Goal: Transaction & Acquisition: Purchase product/service

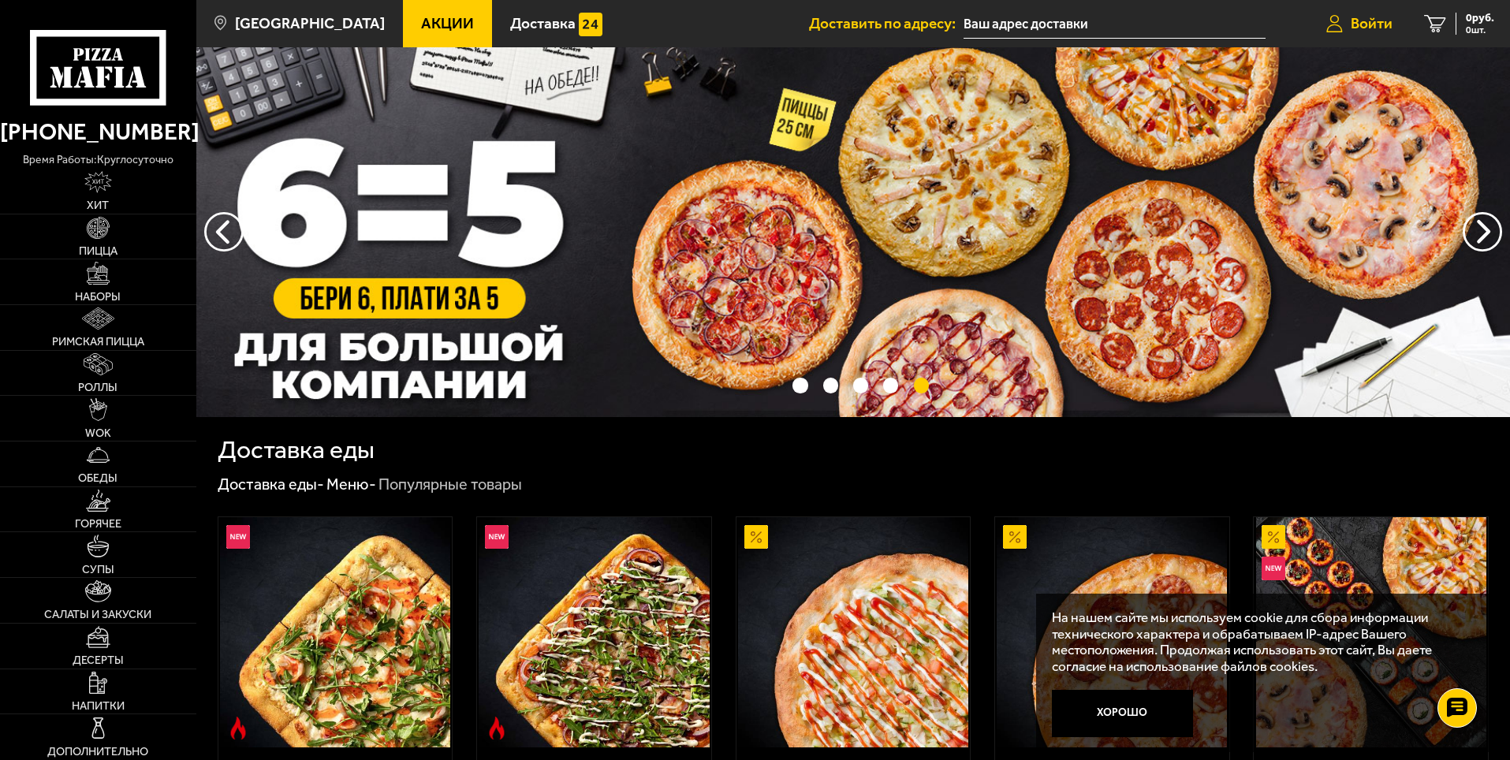
click at [1361, 24] on span "Войти" at bounding box center [1372, 23] width 42 height 15
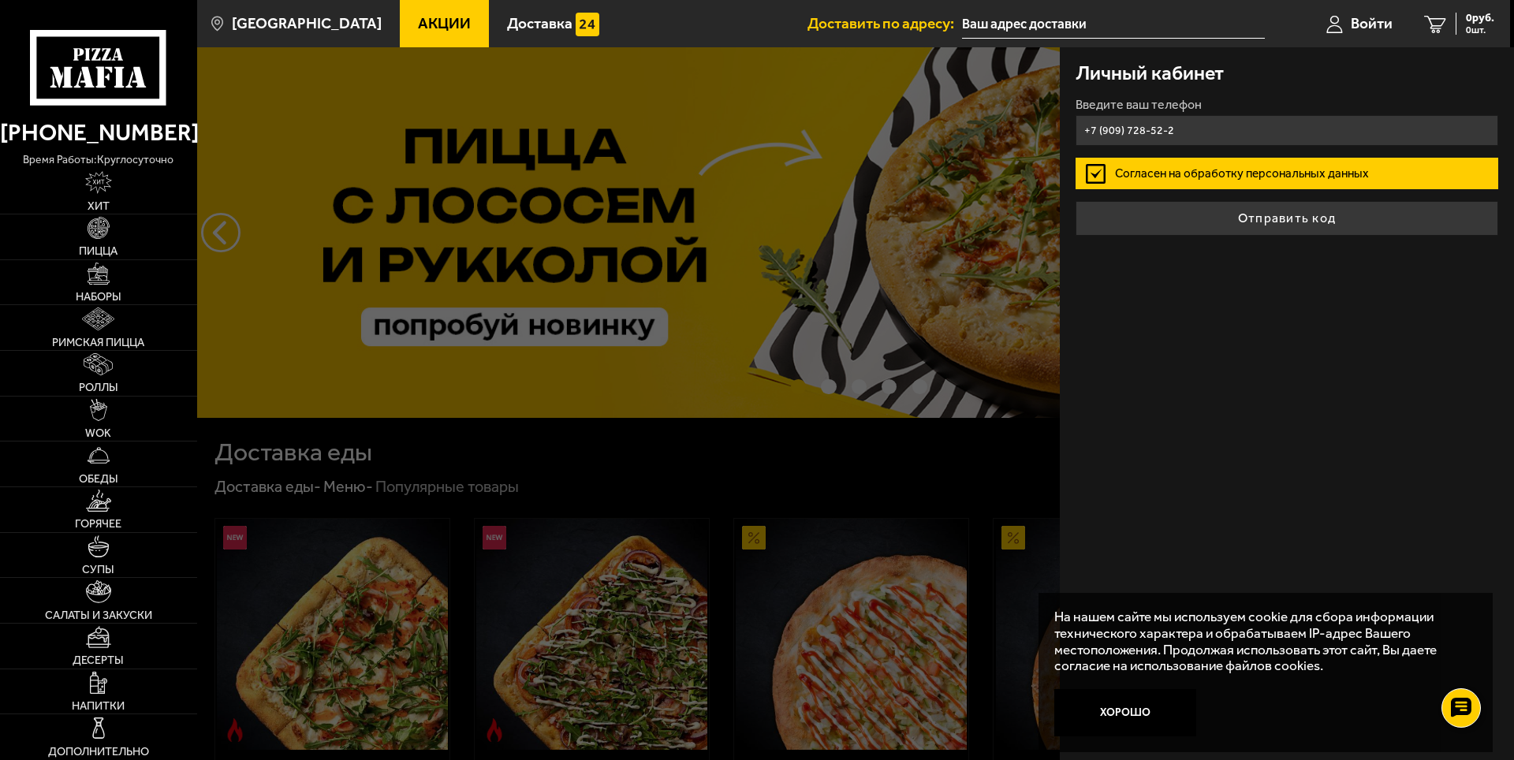
click at [1076, 201] on button "Отправить код" at bounding box center [1287, 218] width 423 height 35
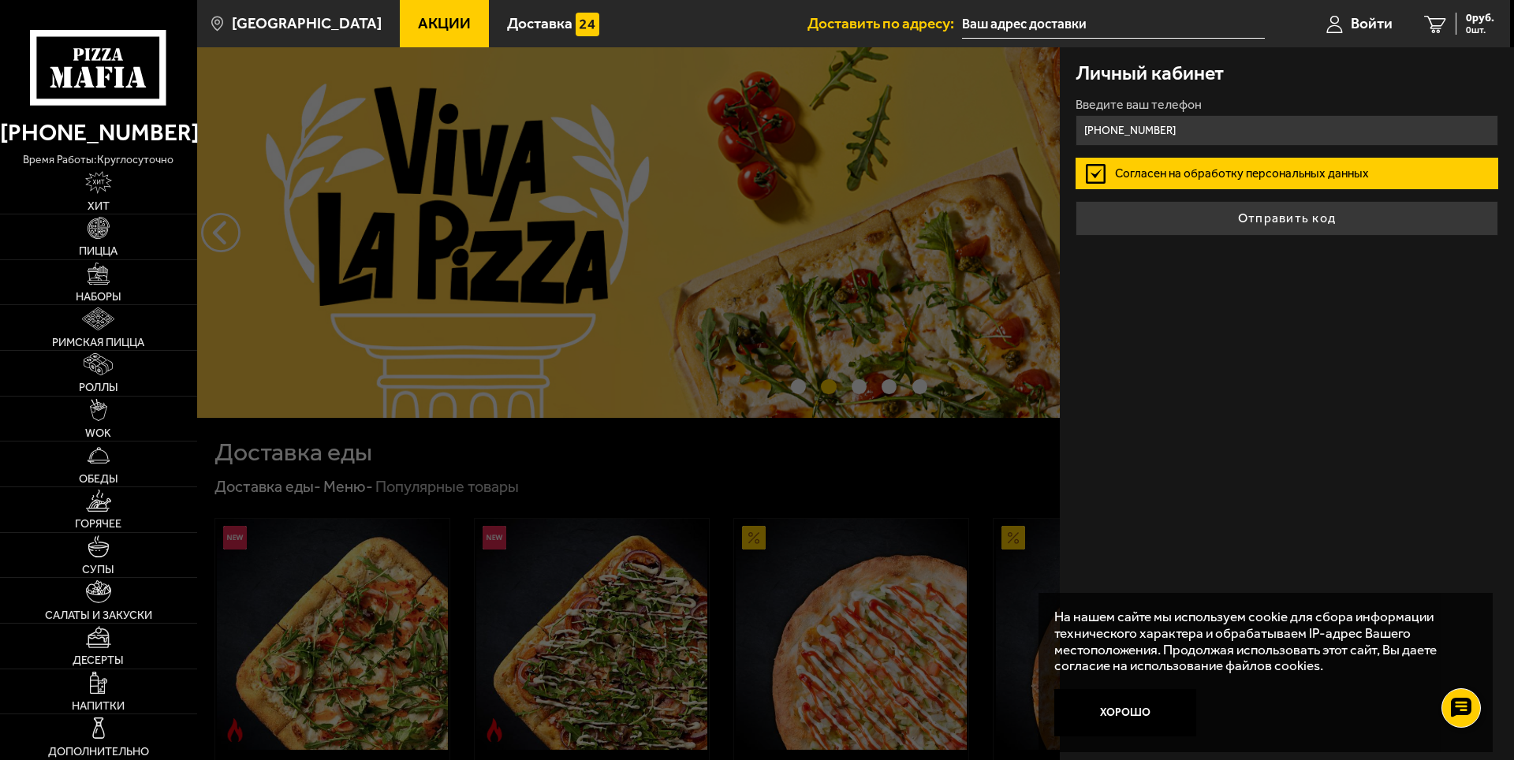
type input "[PHONE_NUMBER]"
click at [1076, 201] on button "Отправить код" at bounding box center [1287, 218] width 423 height 35
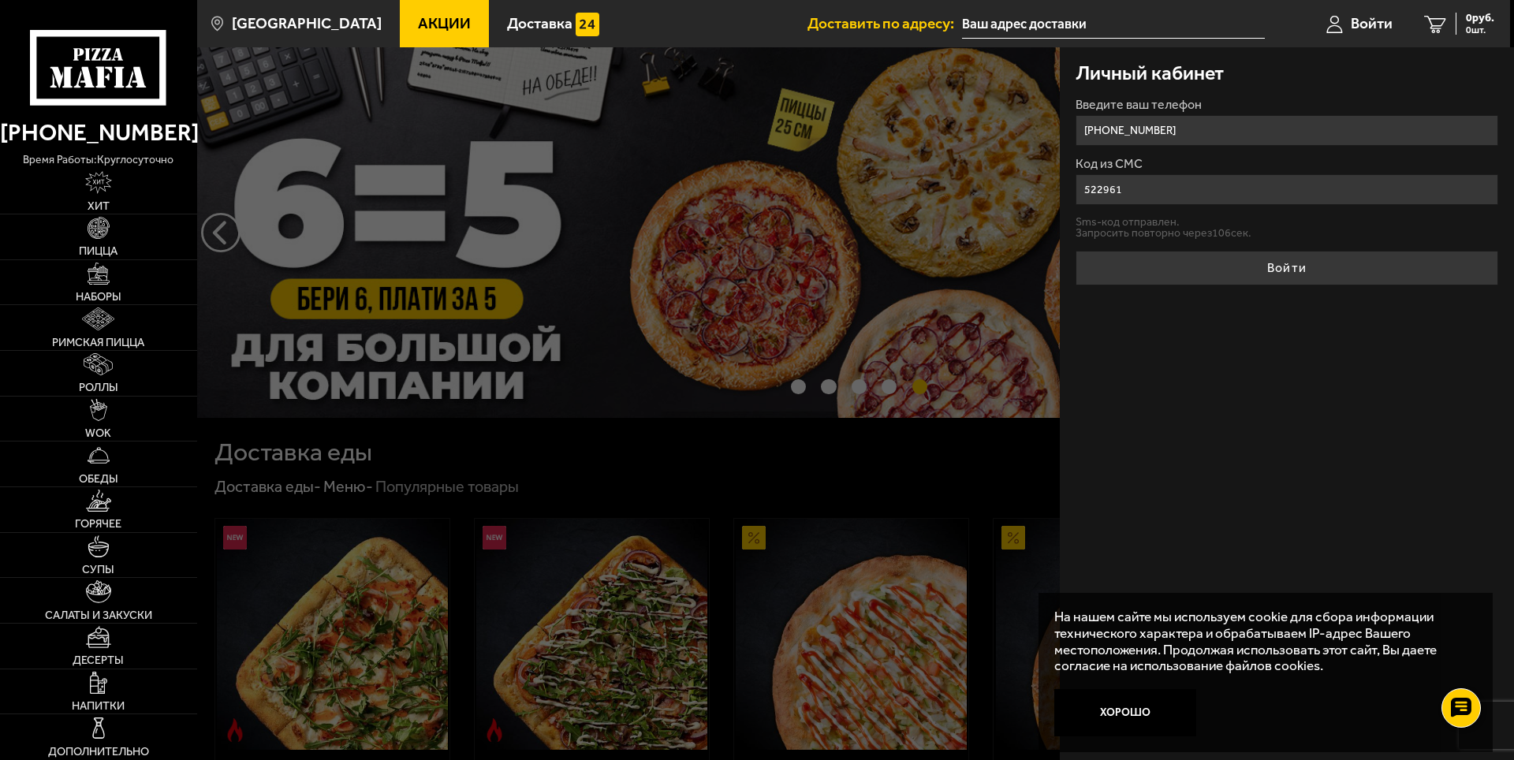
type input "522961"
click at [1076, 251] on button "Войти" at bounding box center [1287, 268] width 423 height 35
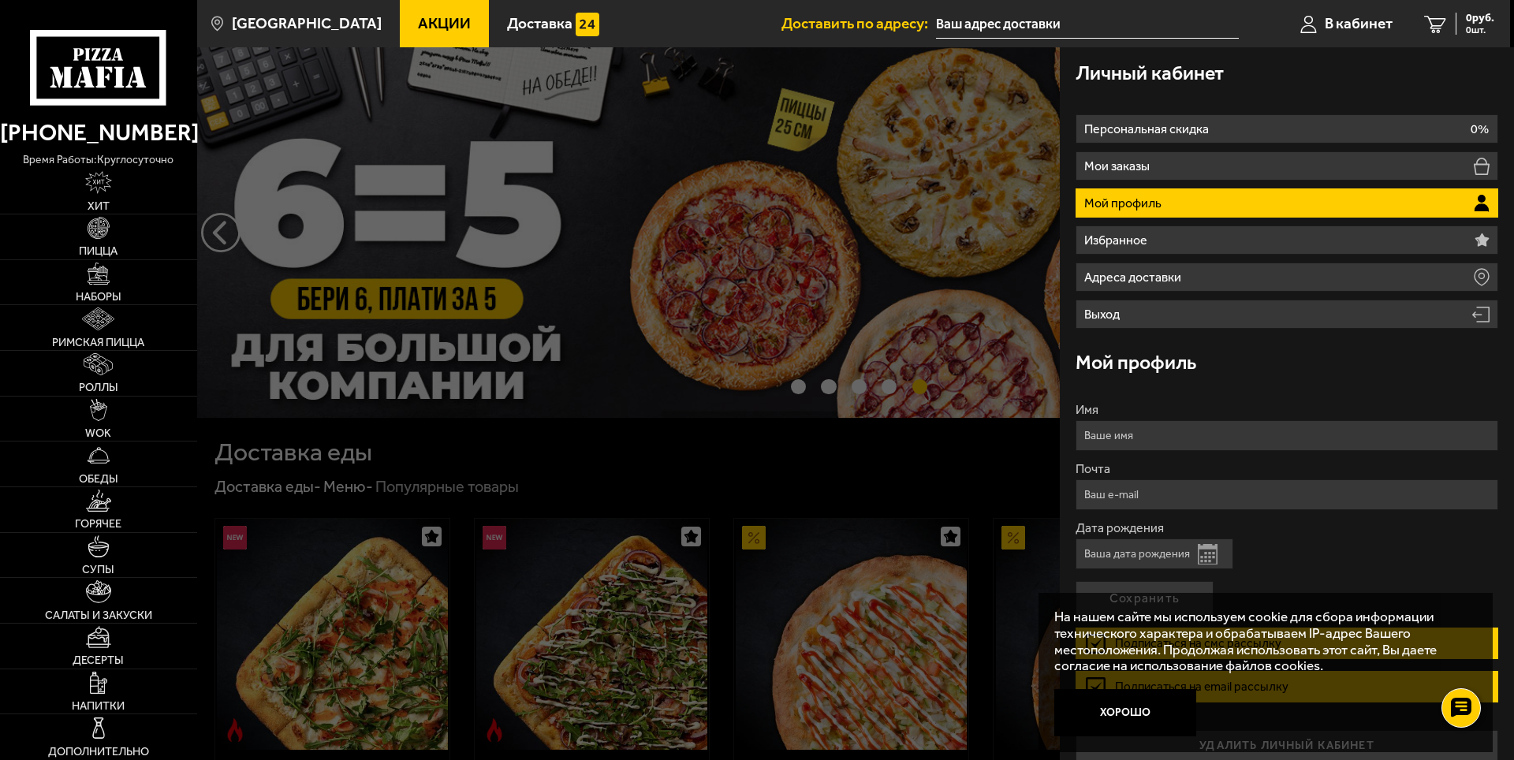
click at [1276, 197] on li "Мой профиль" at bounding box center [1287, 203] width 423 height 29
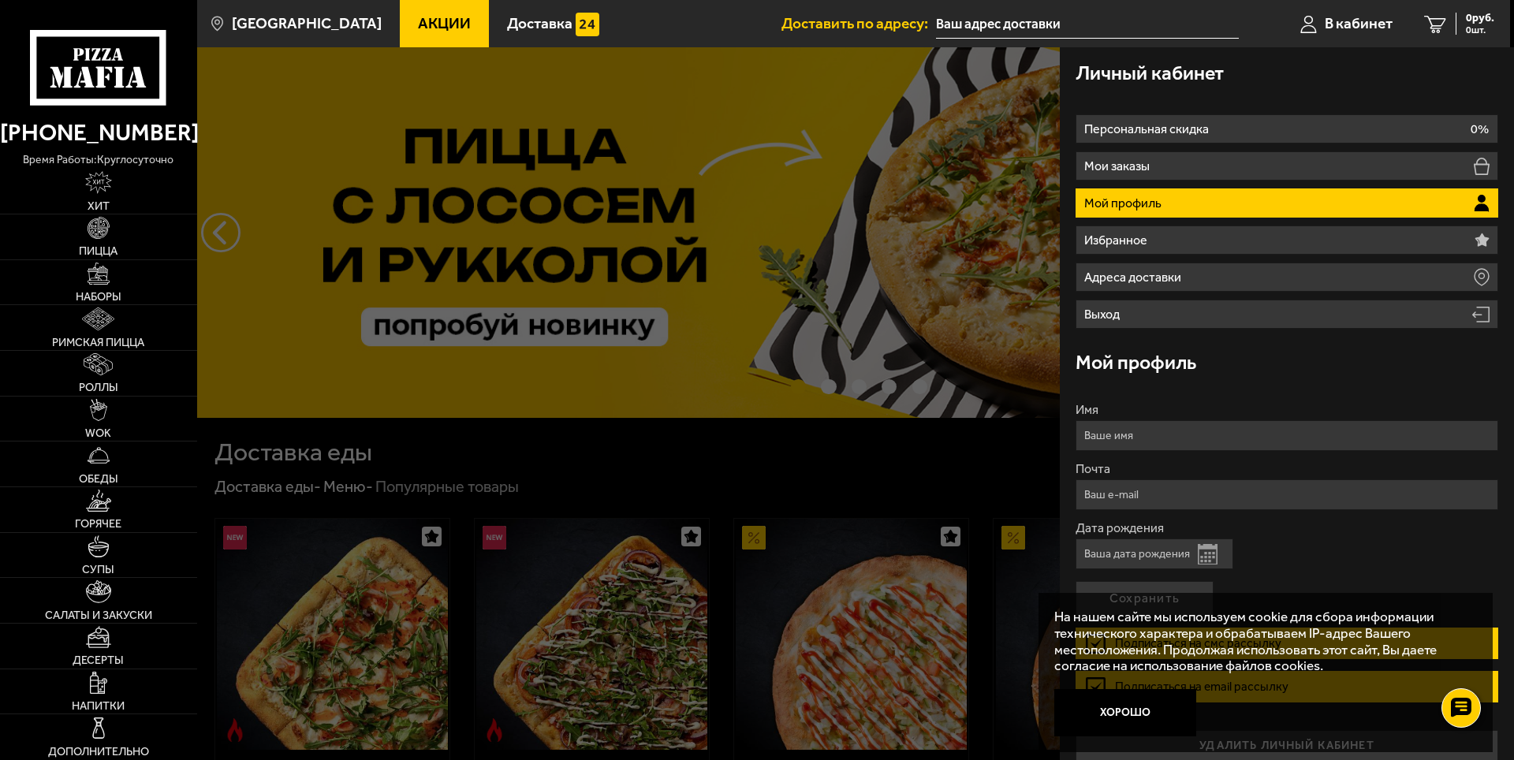
click at [1320, 204] on li "Мой профиль" at bounding box center [1287, 203] width 423 height 29
click at [1320, 203] on li "Мой профиль" at bounding box center [1287, 203] width 423 height 29
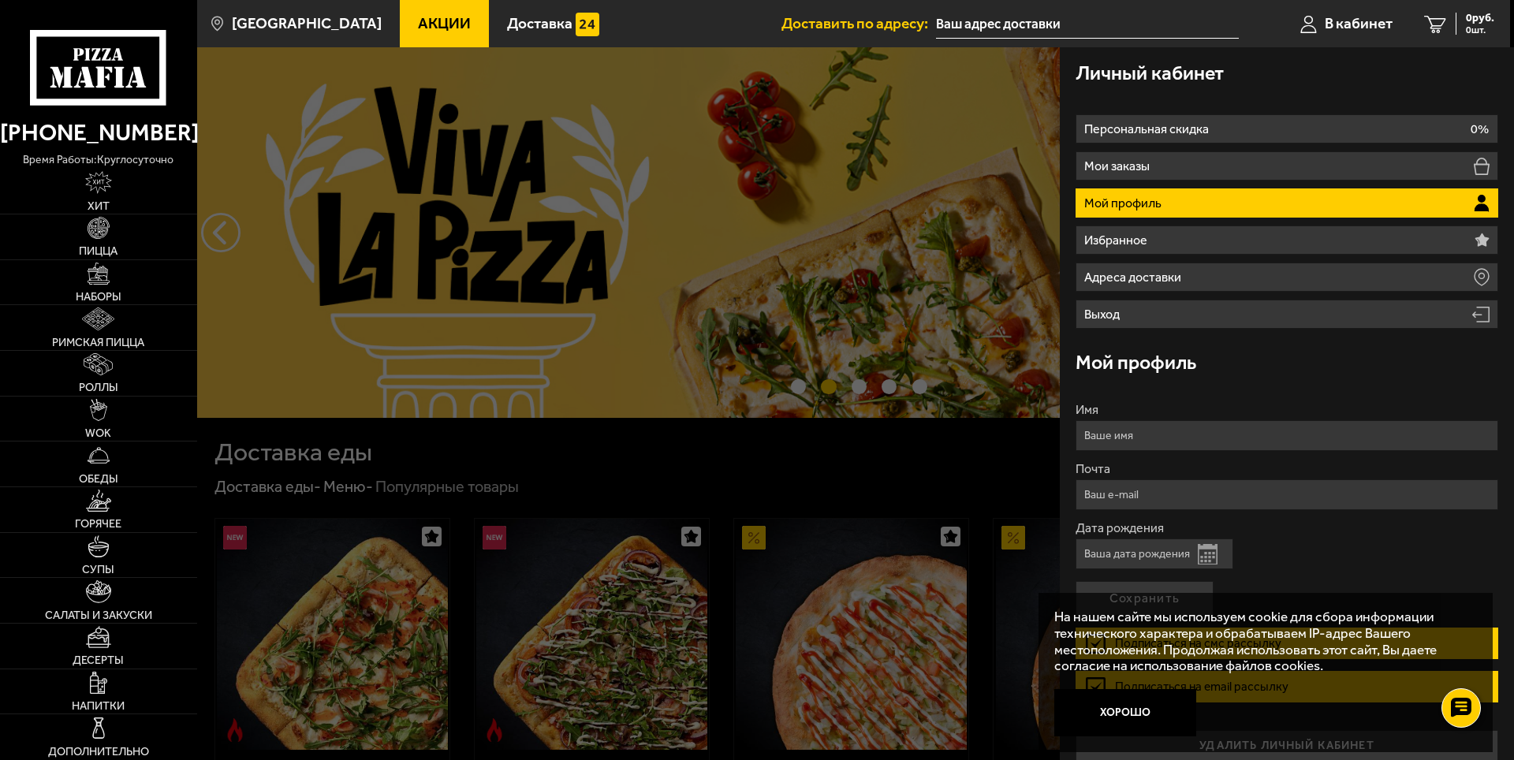
click at [1484, 196] on icon at bounding box center [1482, 203] width 16 height 17
click at [1269, 442] on input "Имя" at bounding box center [1287, 435] width 423 height 31
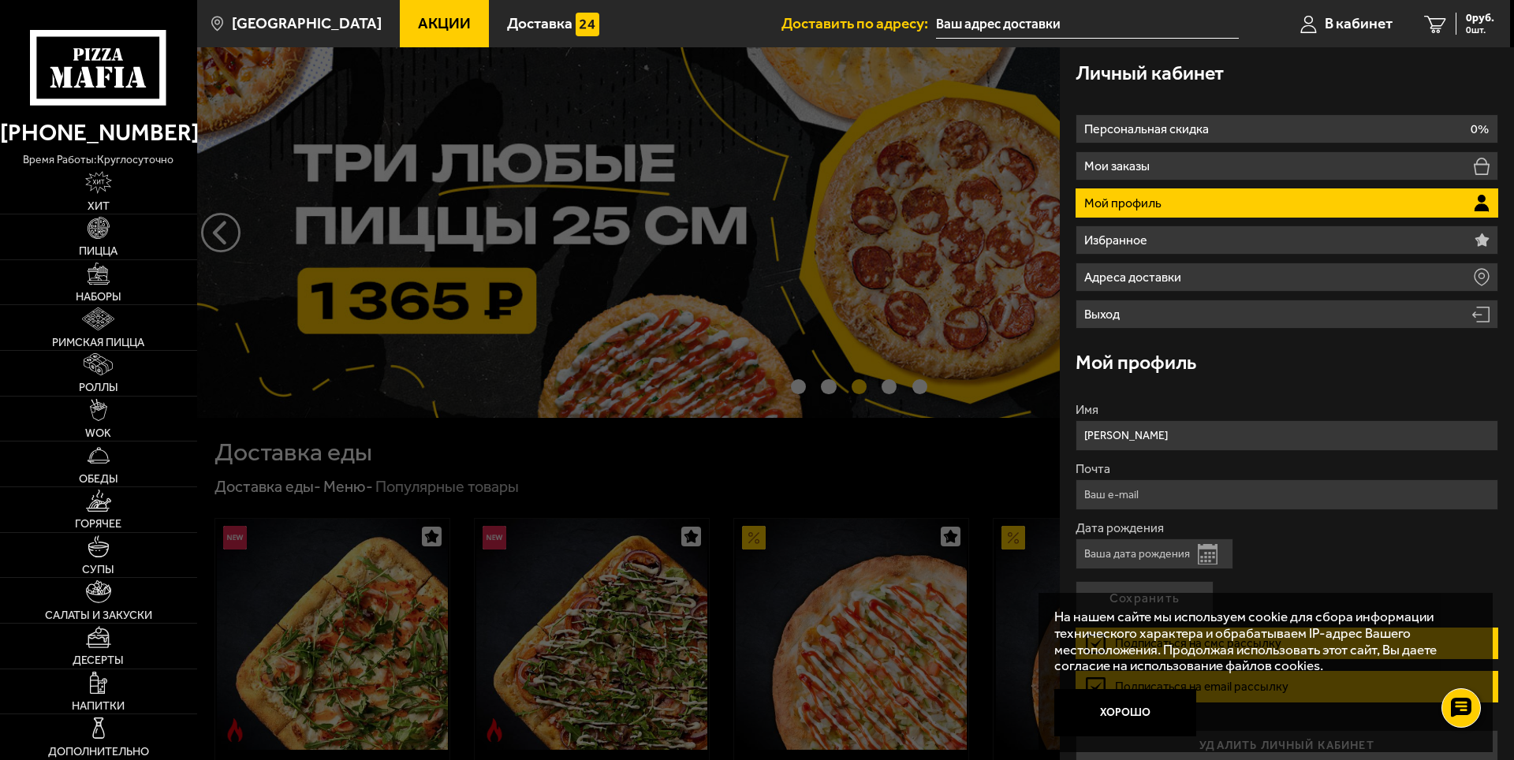
type input "[PERSON_NAME]"
click at [1166, 494] on input "Почта" at bounding box center [1287, 495] width 423 height 31
click at [1165, 495] on input "Почта" at bounding box center [1287, 495] width 423 height 31
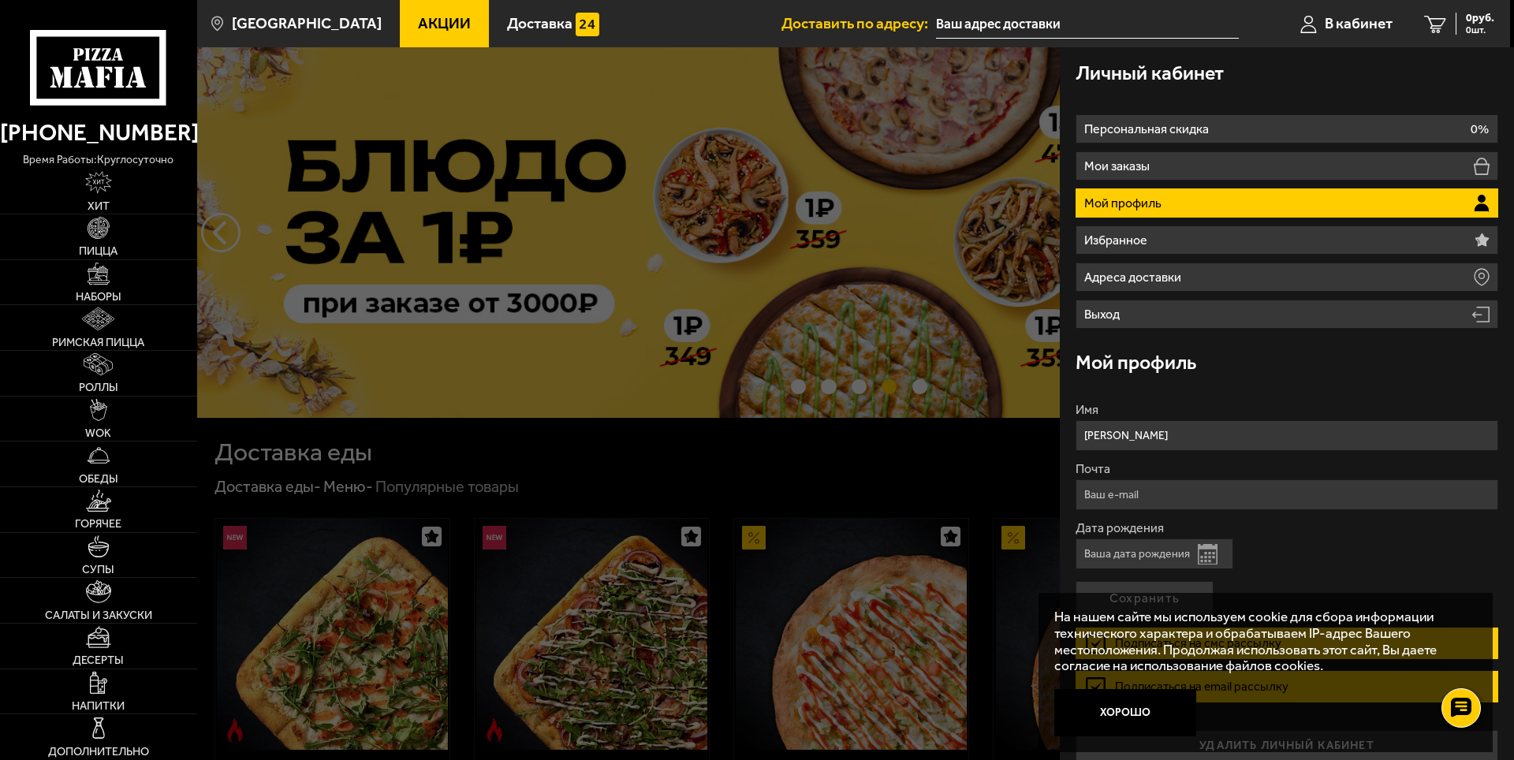
click at [1107, 506] on input "Почта" at bounding box center [1287, 495] width 423 height 31
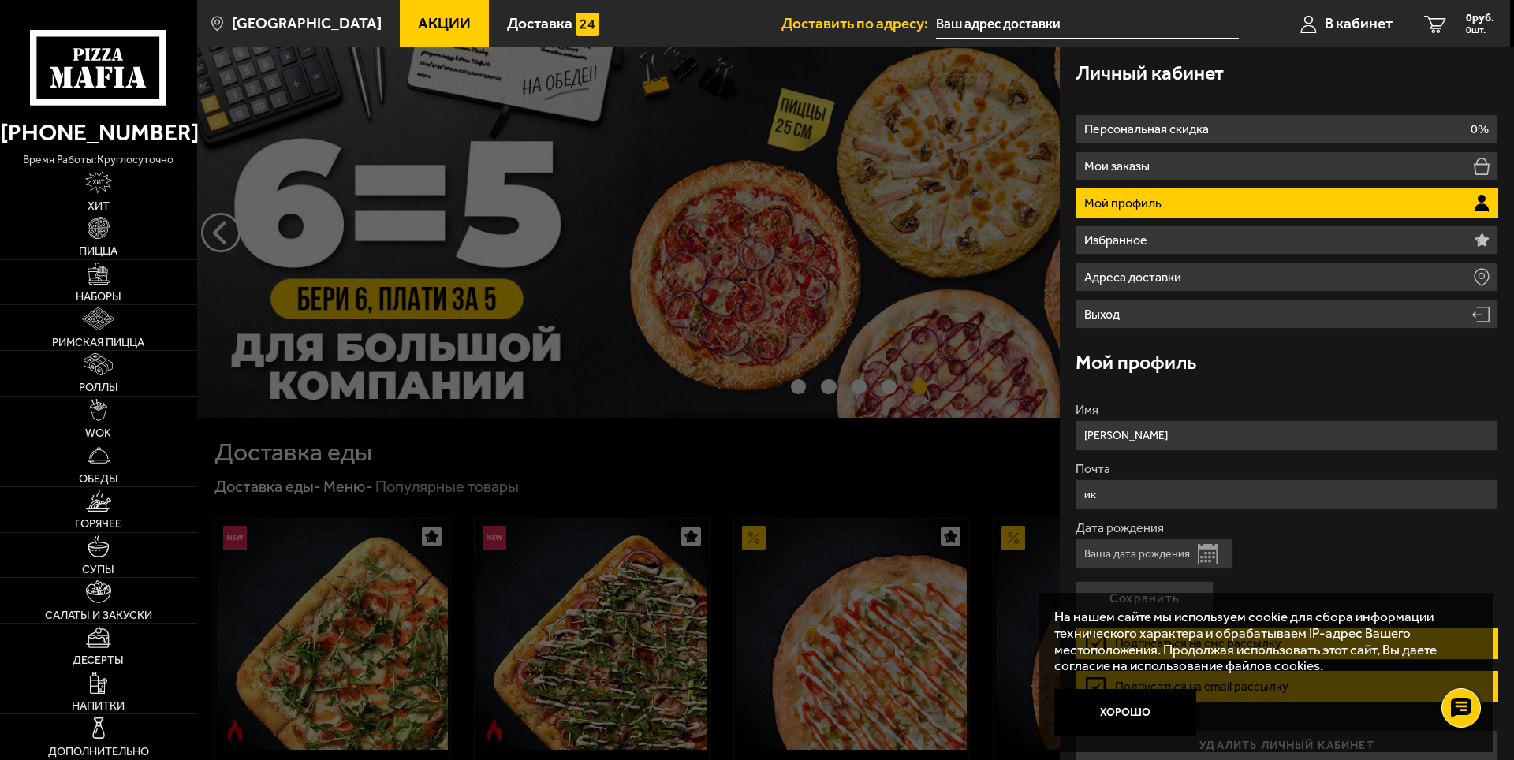
type input "и"
type input "[EMAIL_ADDRESS][DOMAIN_NAME]"
click at [1148, 555] on input "Дата рождения" at bounding box center [1155, 554] width 158 height 31
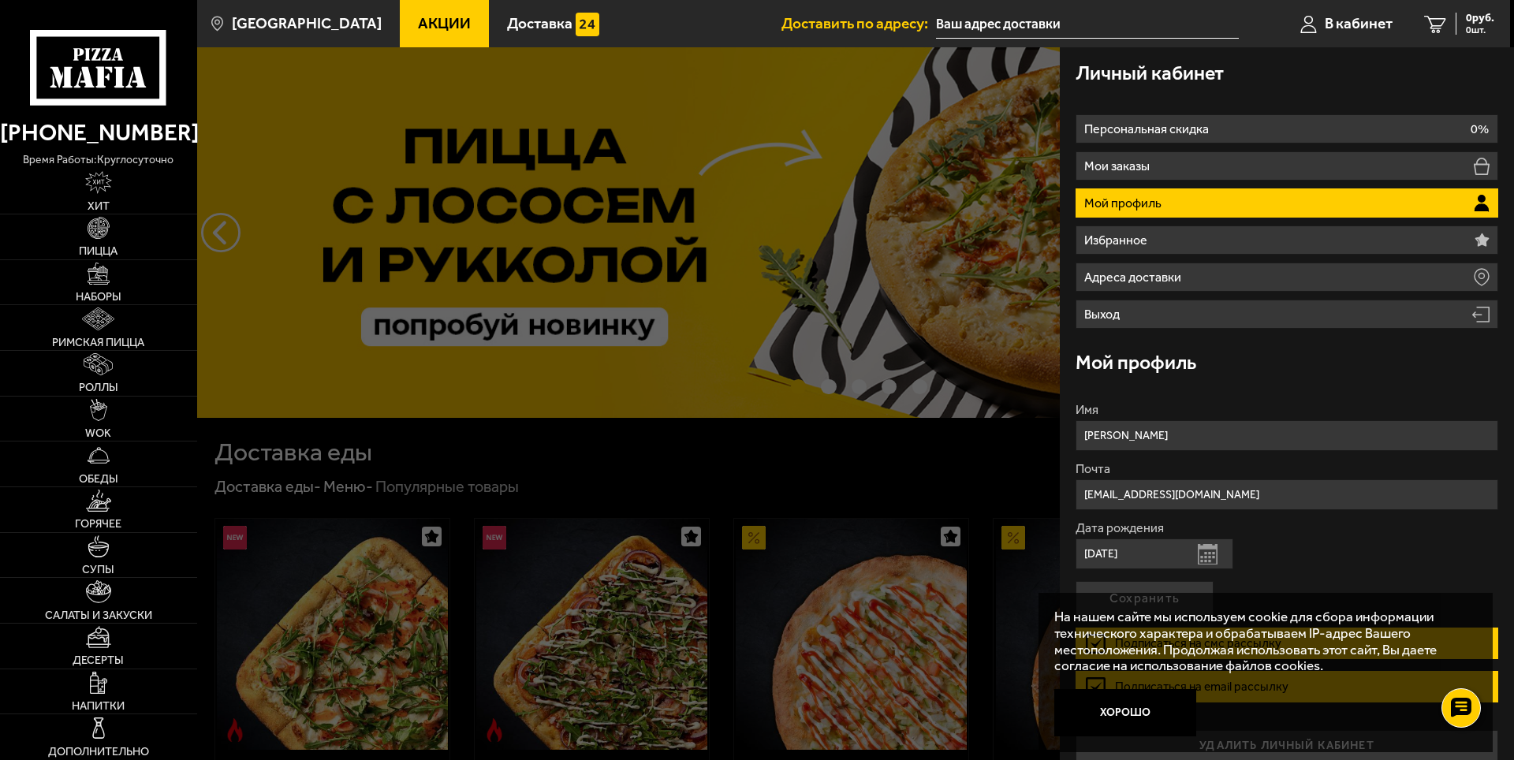
type input "[DATE]"
click at [1076, 581] on button "Сохранить" at bounding box center [1145, 598] width 138 height 35
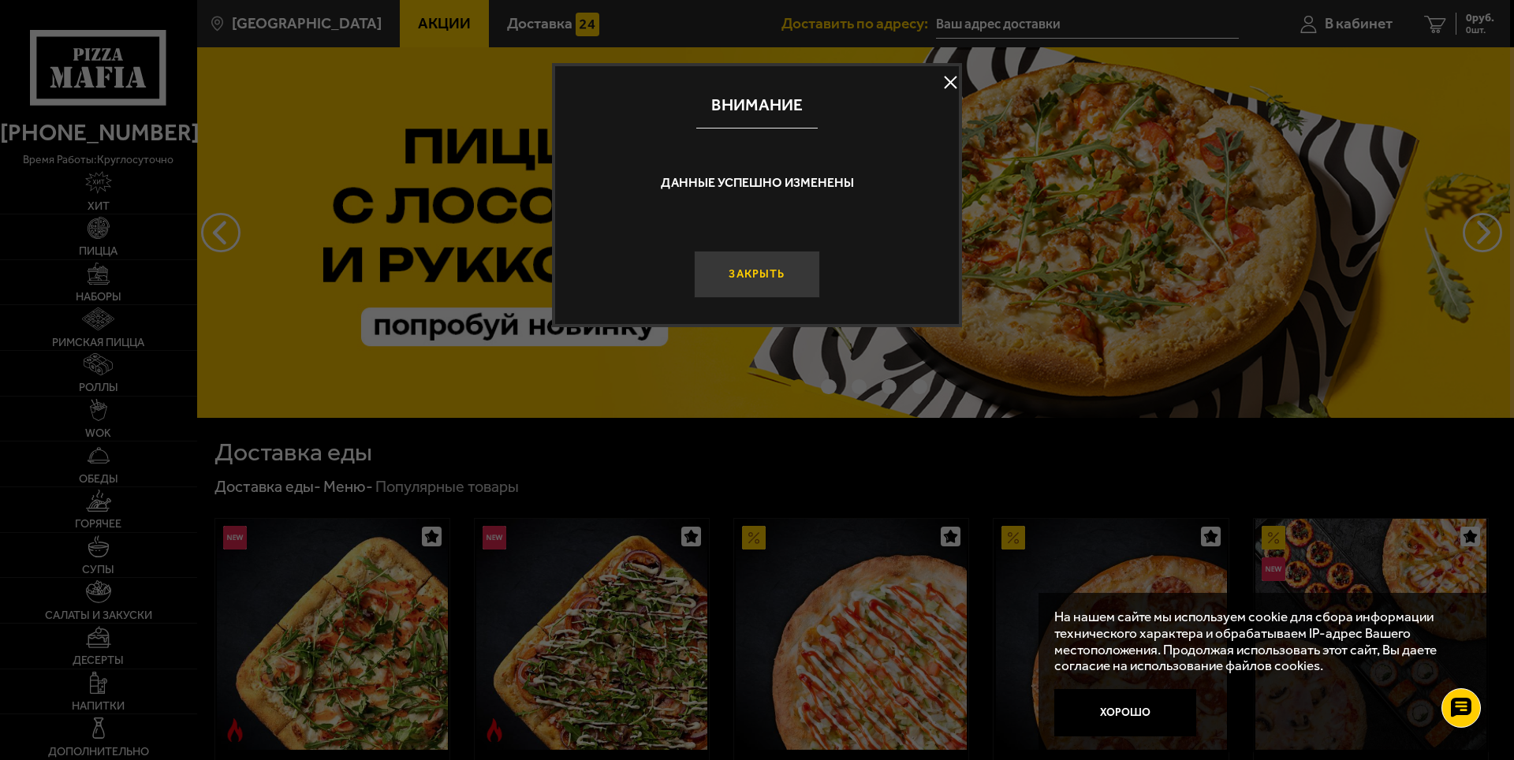
click at [798, 286] on button "Закрыть" at bounding box center [757, 274] width 126 height 47
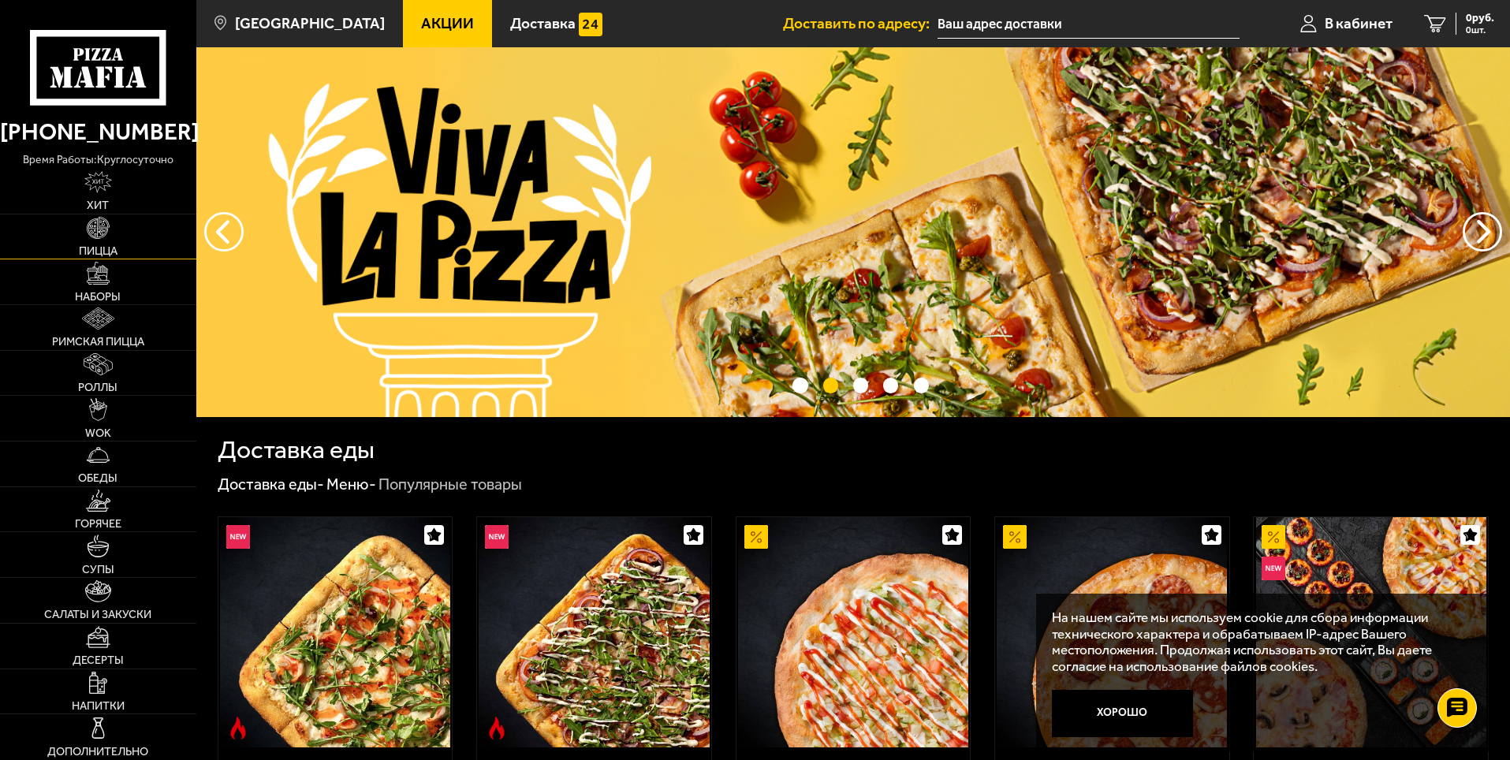
click at [97, 236] on img at bounding box center [98, 228] width 22 height 22
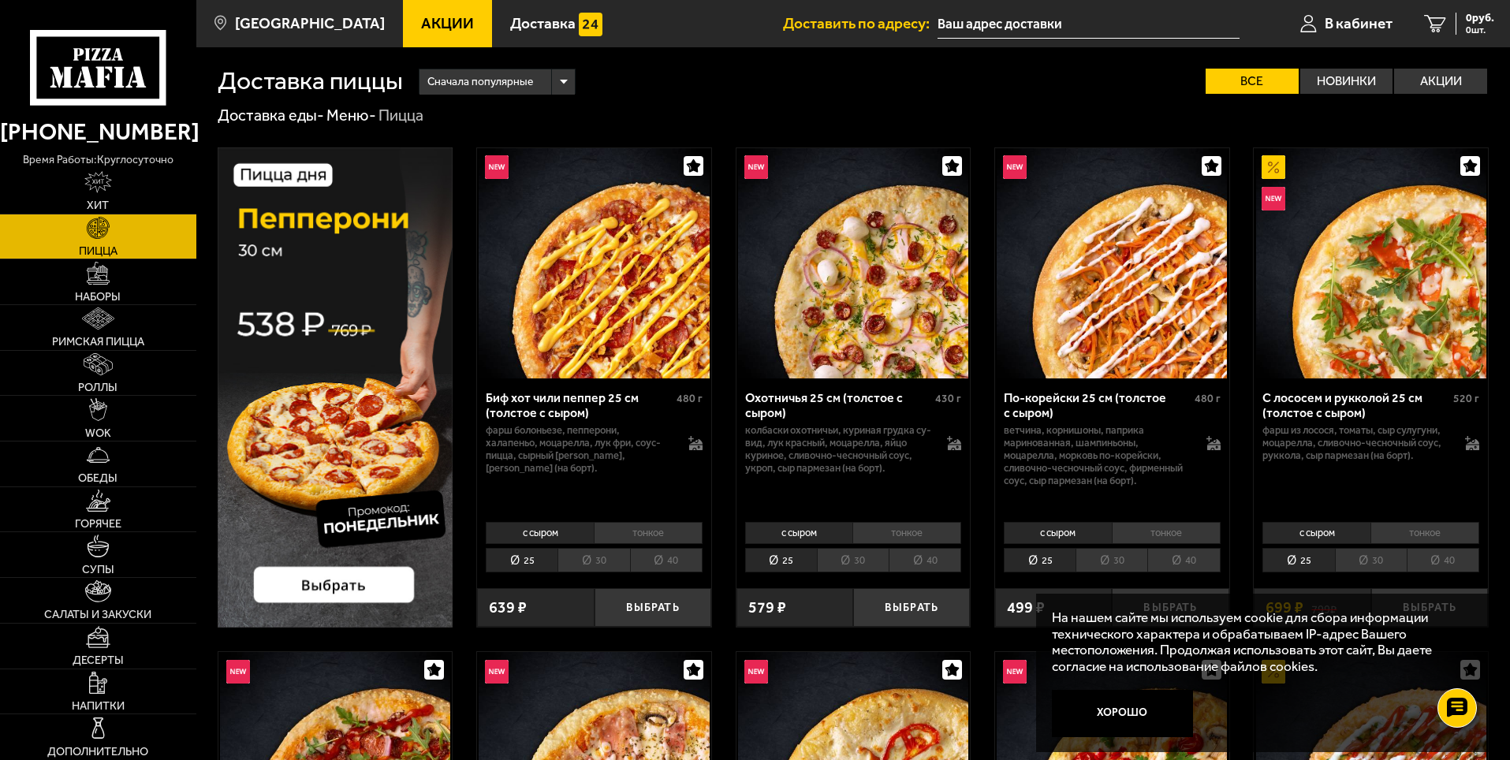
click at [657, 558] on li "40" at bounding box center [666, 560] width 73 height 24
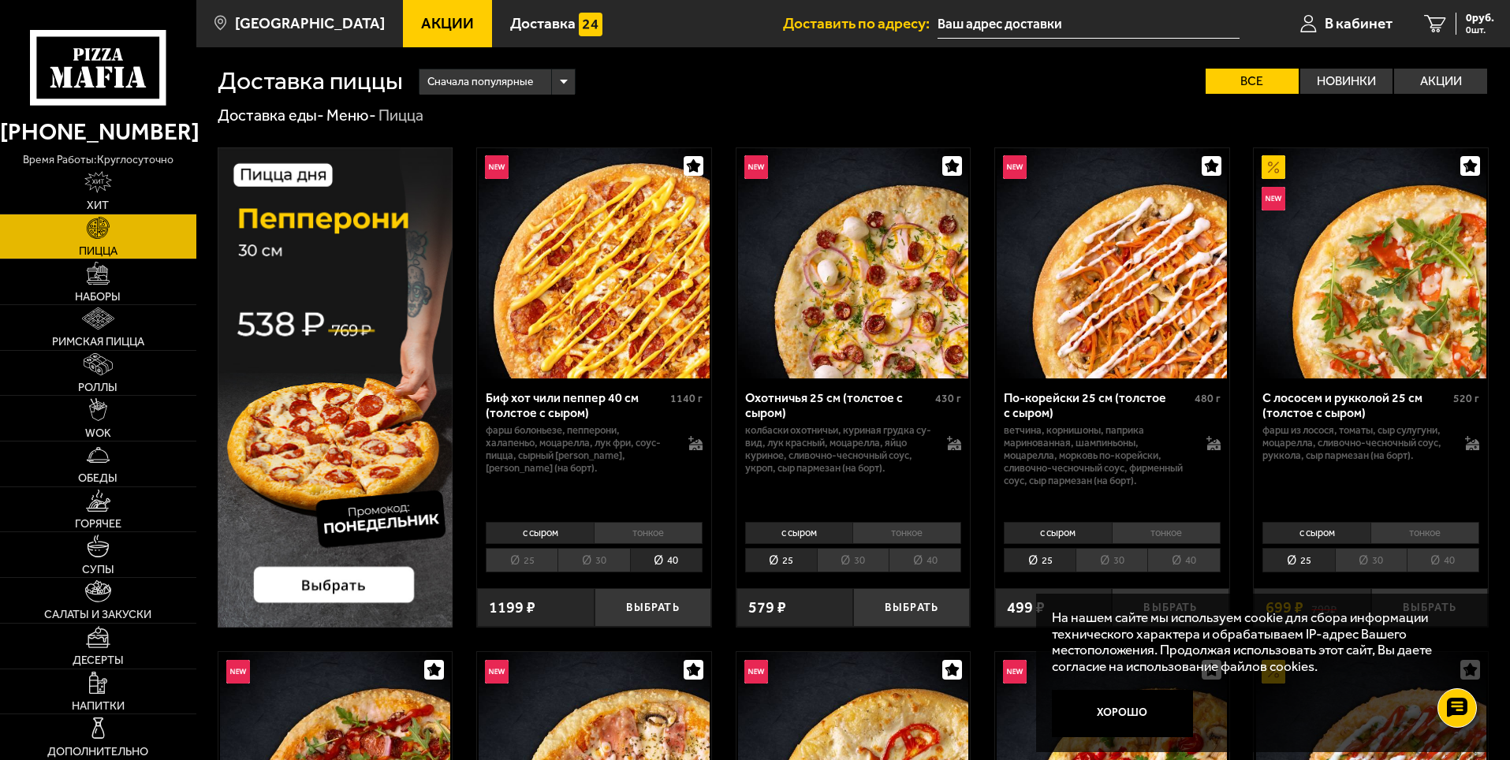
click at [618, 555] on li "30" at bounding box center [594, 560] width 72 height 24
click at [347, 585] on img at bounding box center [336, 387] width 236 height 480
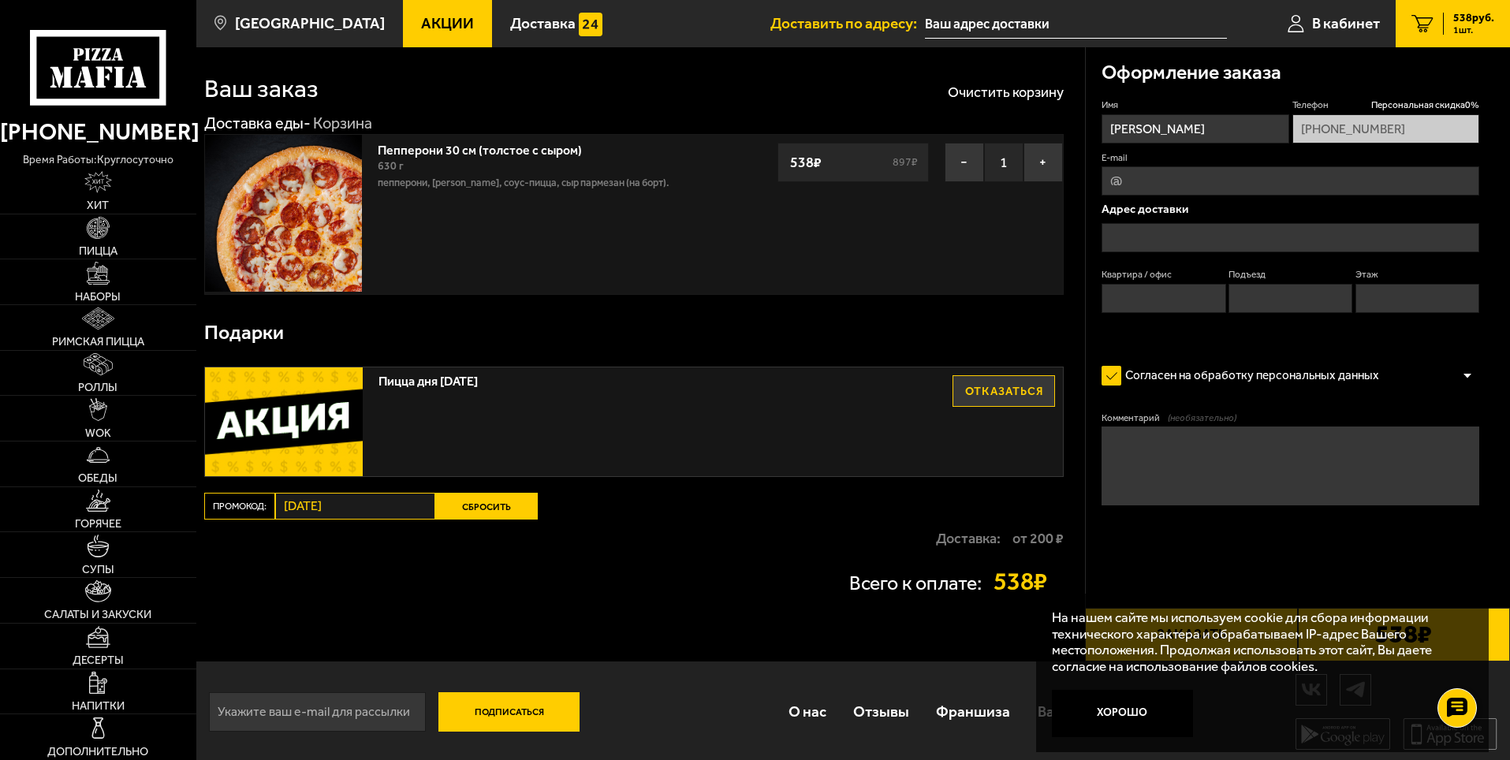
scroll to position [16, 0]
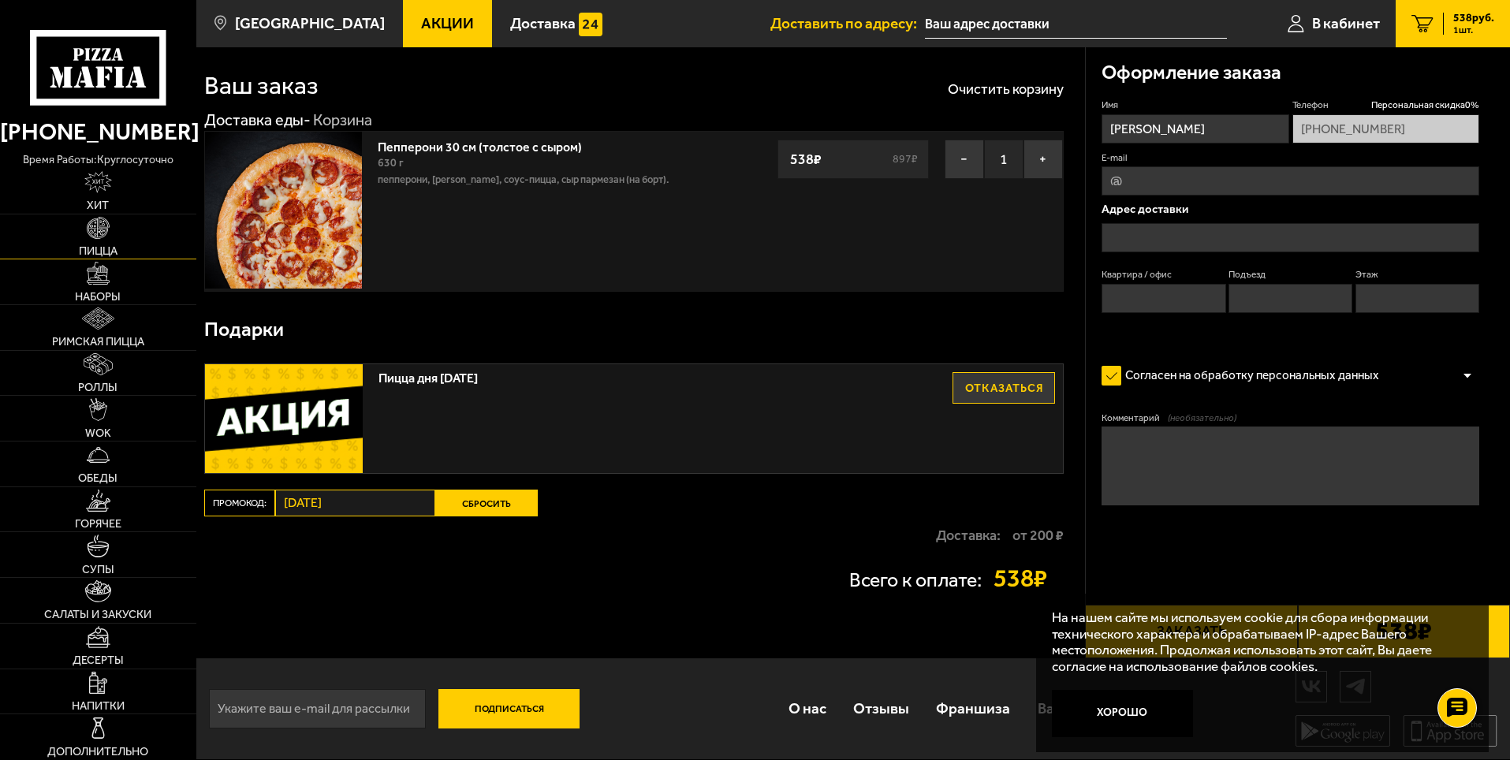
click at [99, 236] on img at bounding box center [98, 228] width 22 height 22
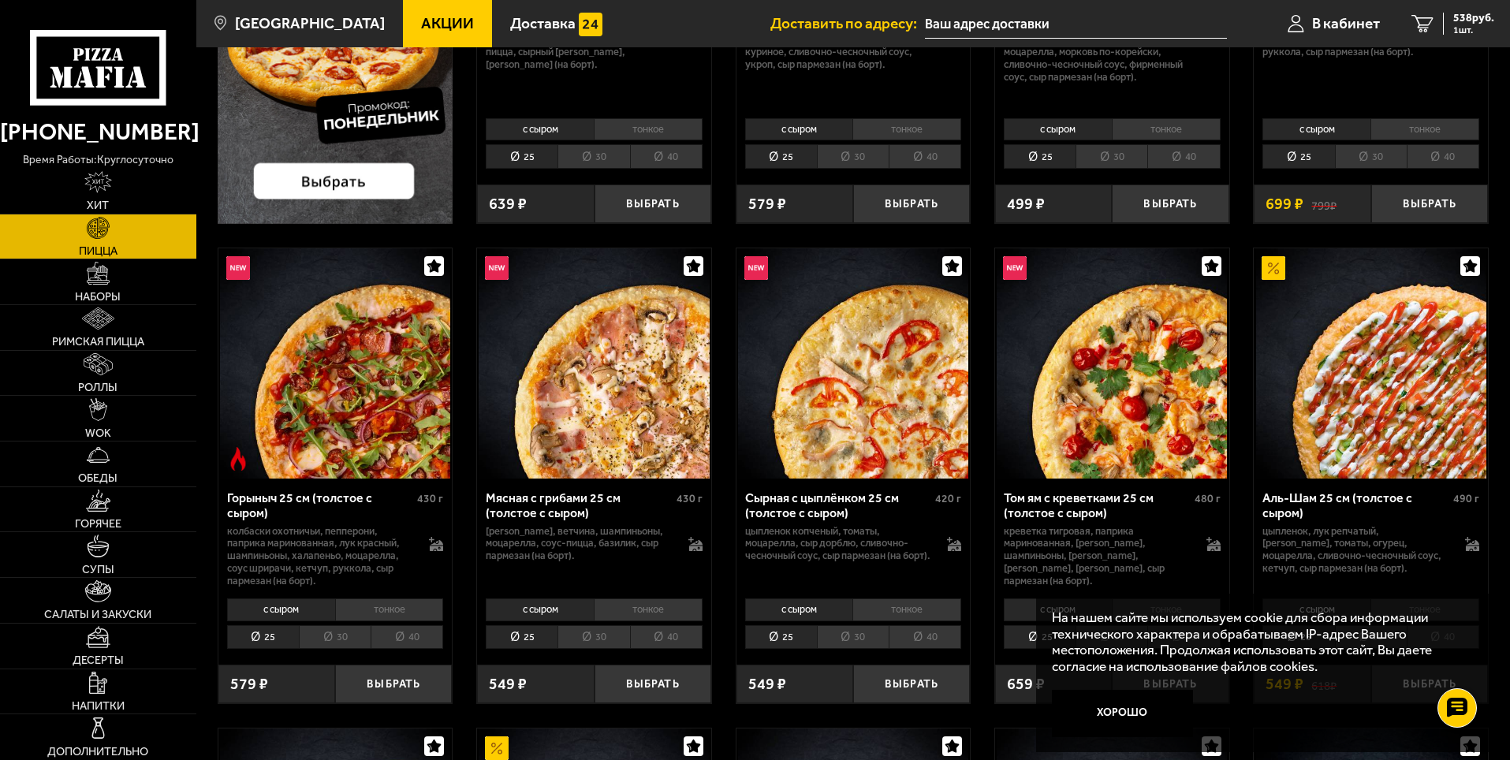
scroll to position [473, 0]
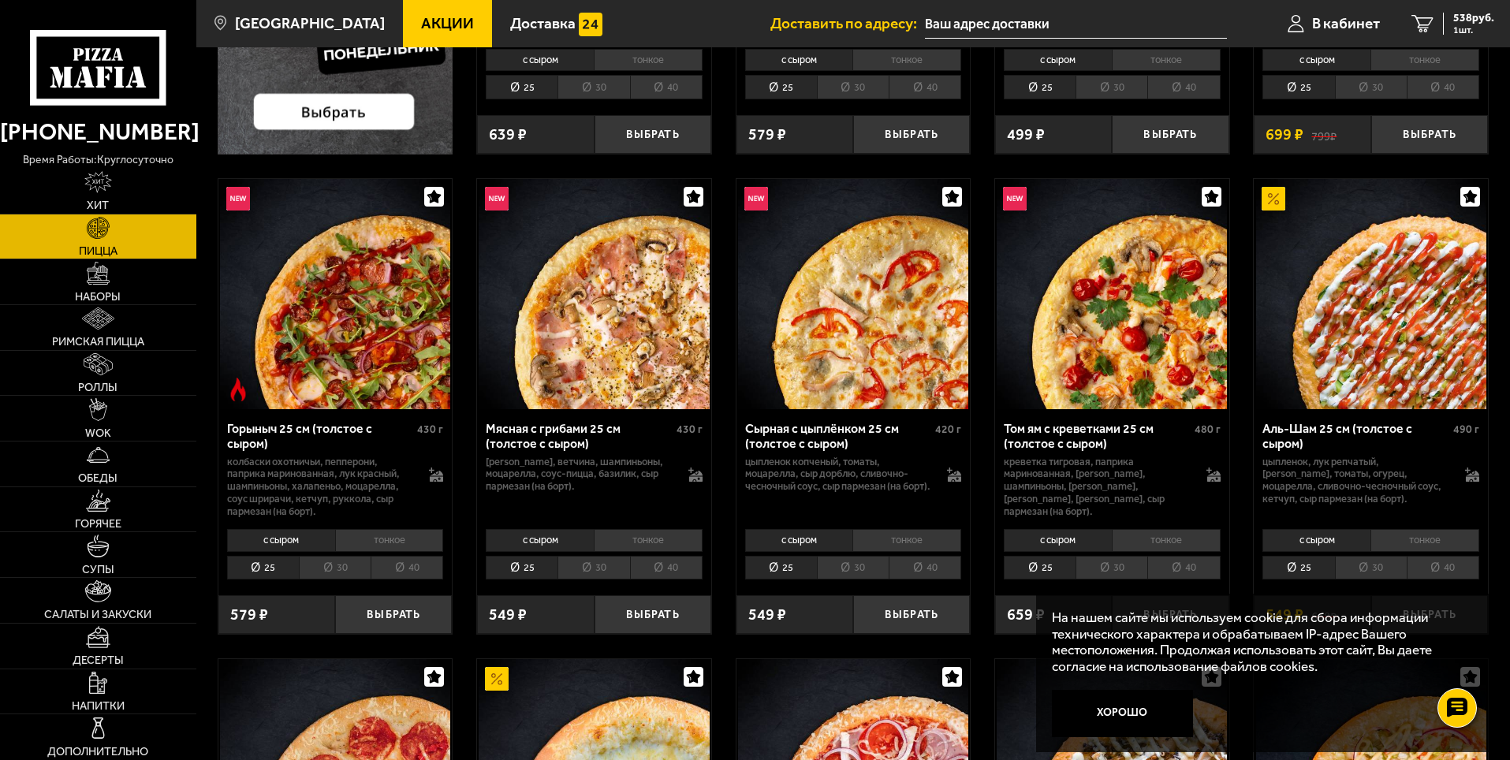
click at [597, 575] on li "30" at bounding box center [594, 568] width 72 height 24
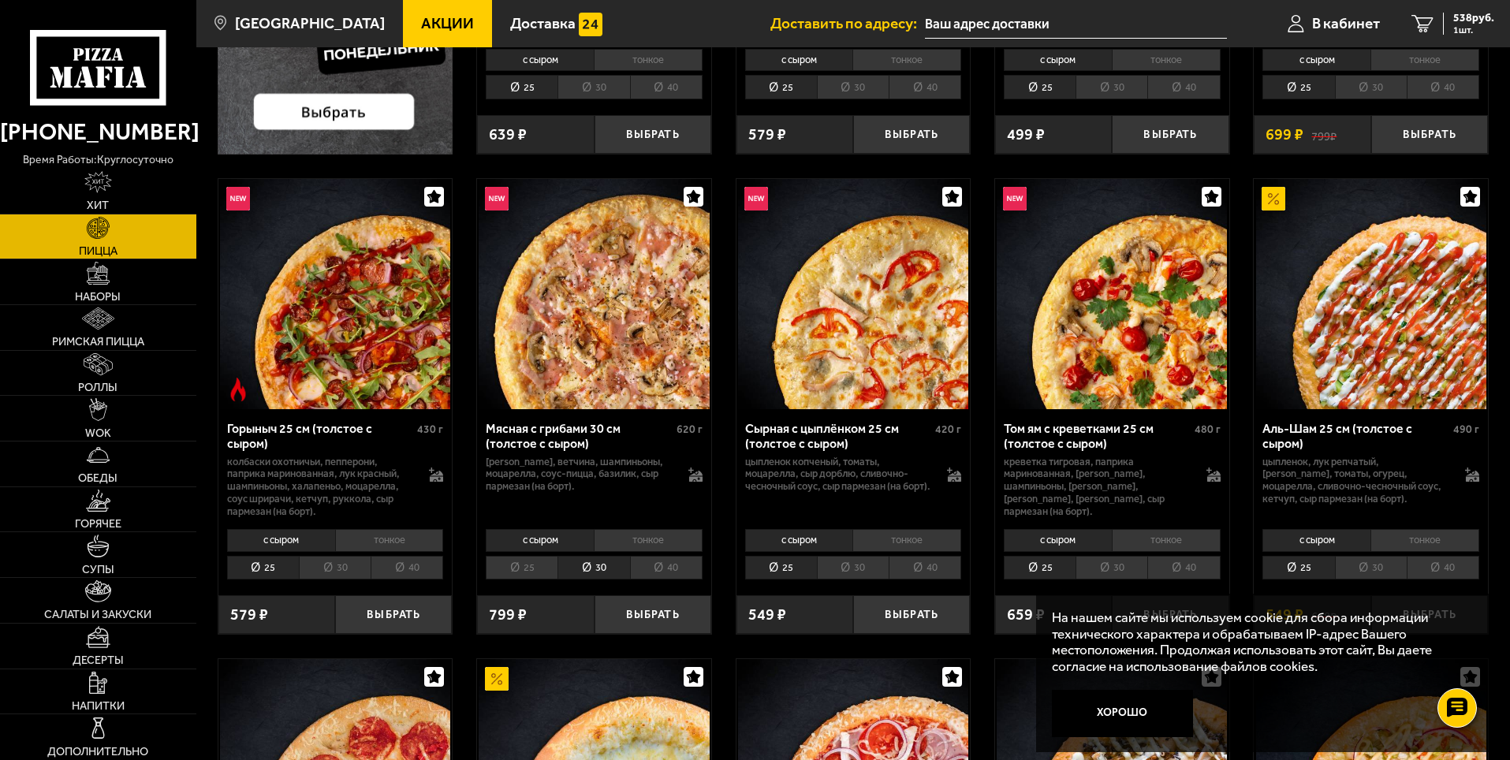
click at [528, 623] on div "799 ₽" at bounding box center [535, 614] width 117 height 39
click at [650, 624] on button "Выбрать" at bounding box center [653, 614] width 117 height 39
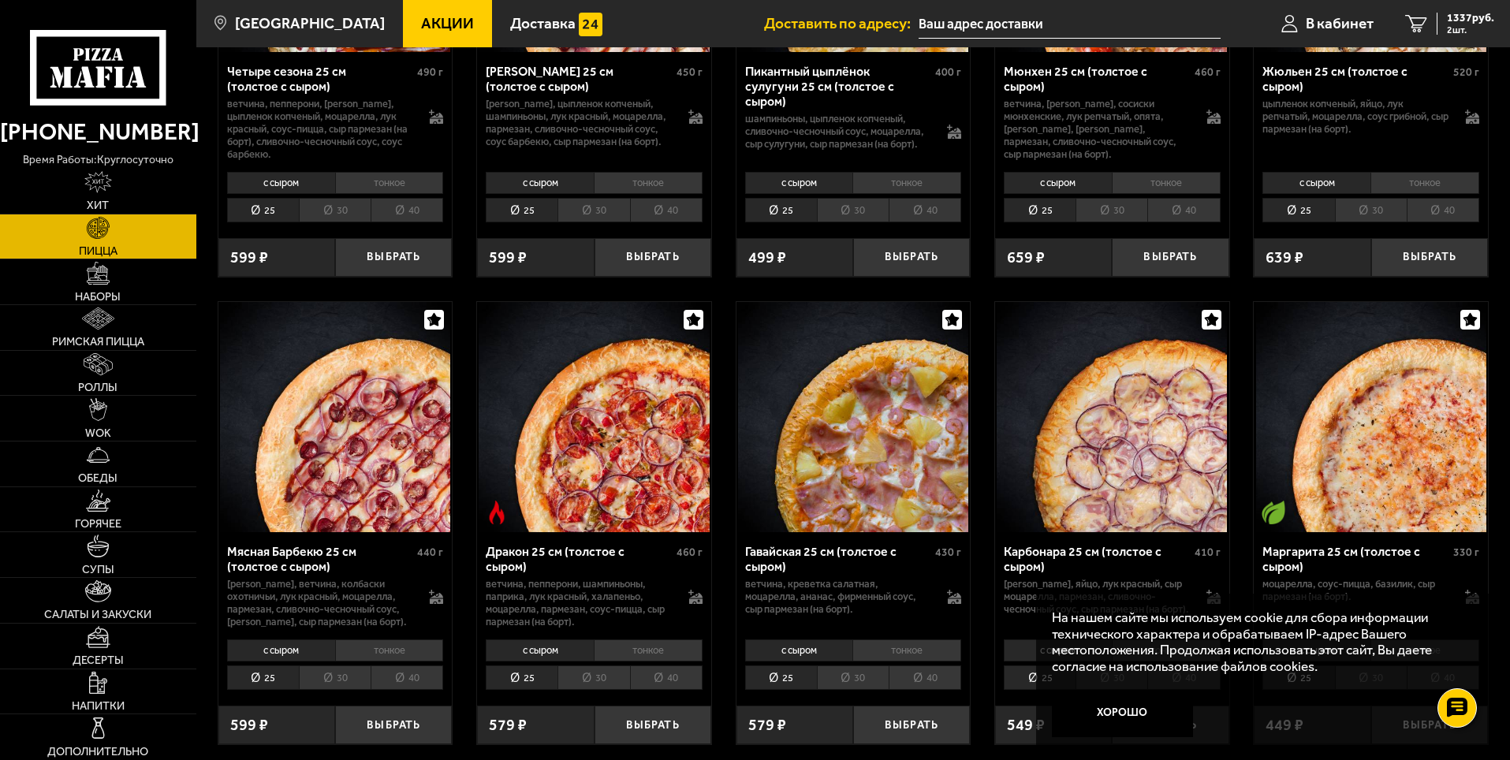
scroll to position [2761, 0]
